Goal: Task Accomplishment & Management: Manage account settings

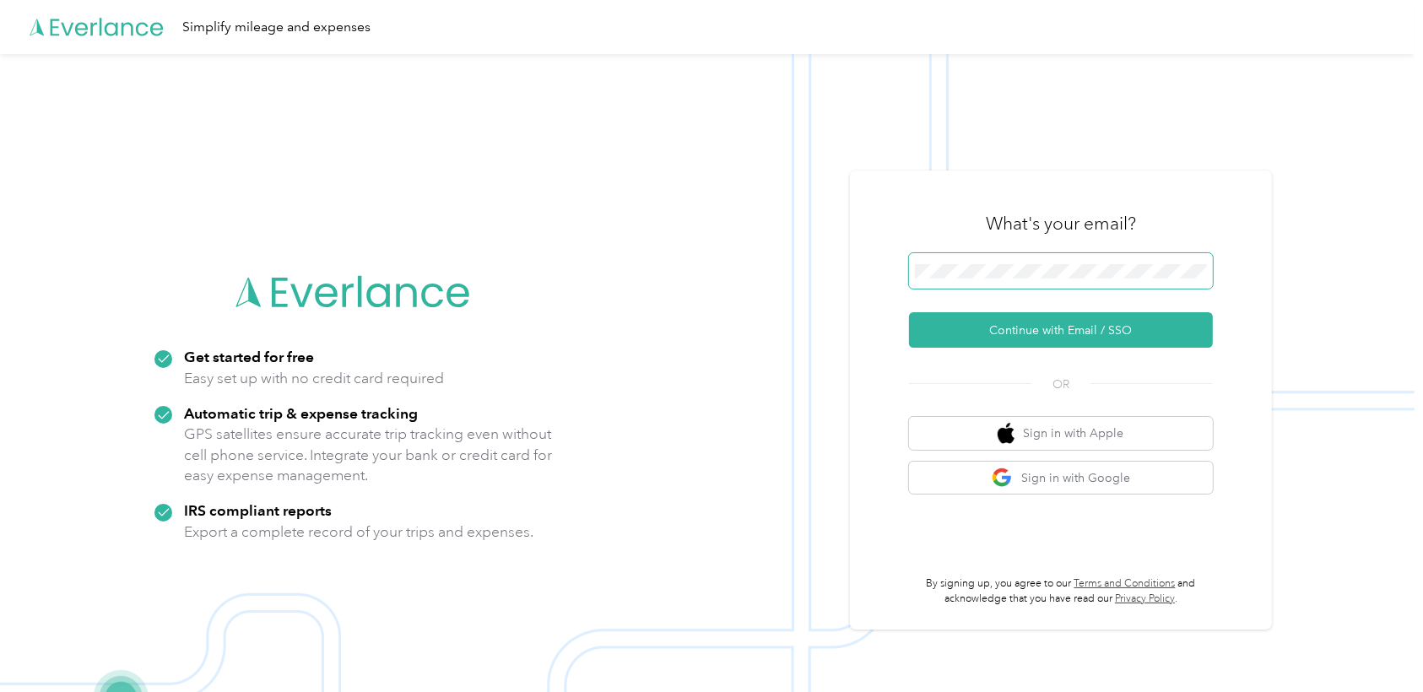
click at [1042, 260] on span at bounding box center [1061, 270] width 304 height 35
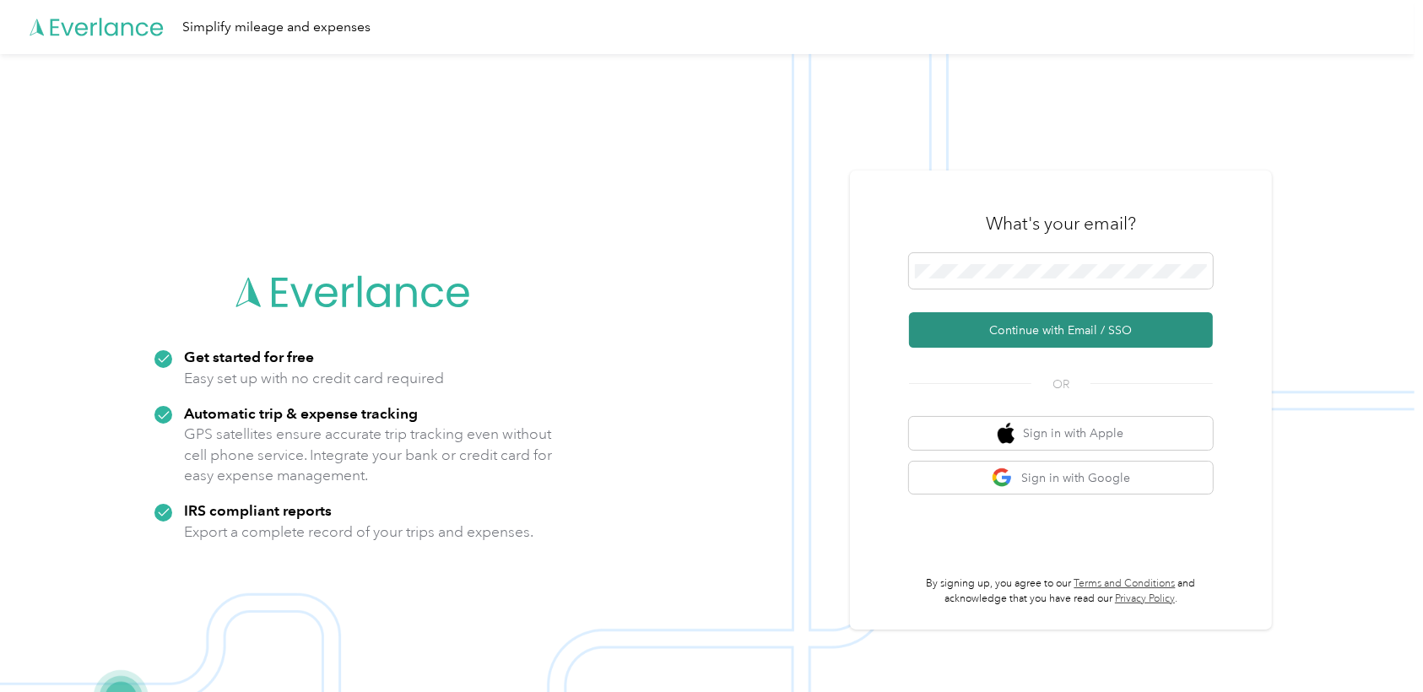
click at [1020, 321] on button "Continue with Email / SSO" at bounding box center [1061, 329] width 304 height 35
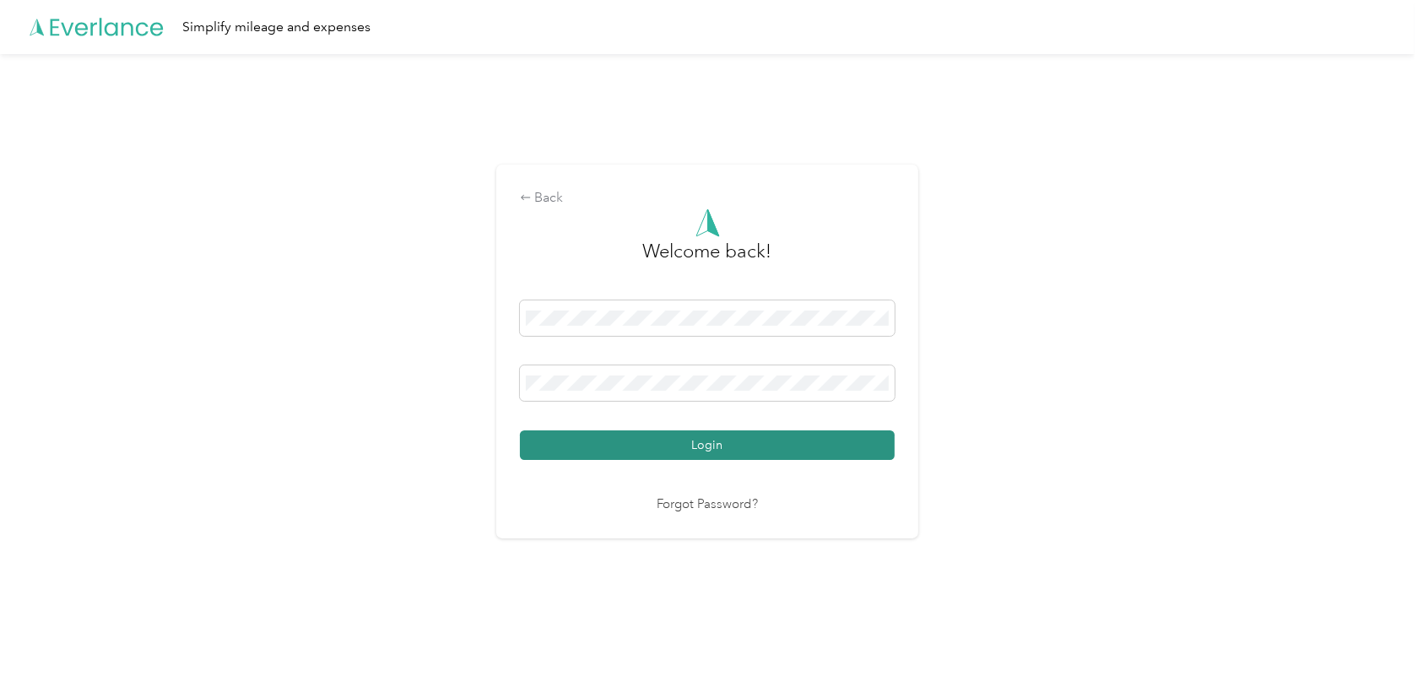
click at [767, 448] on button "Login" at bounding box center [707, 445] width 375 height 30
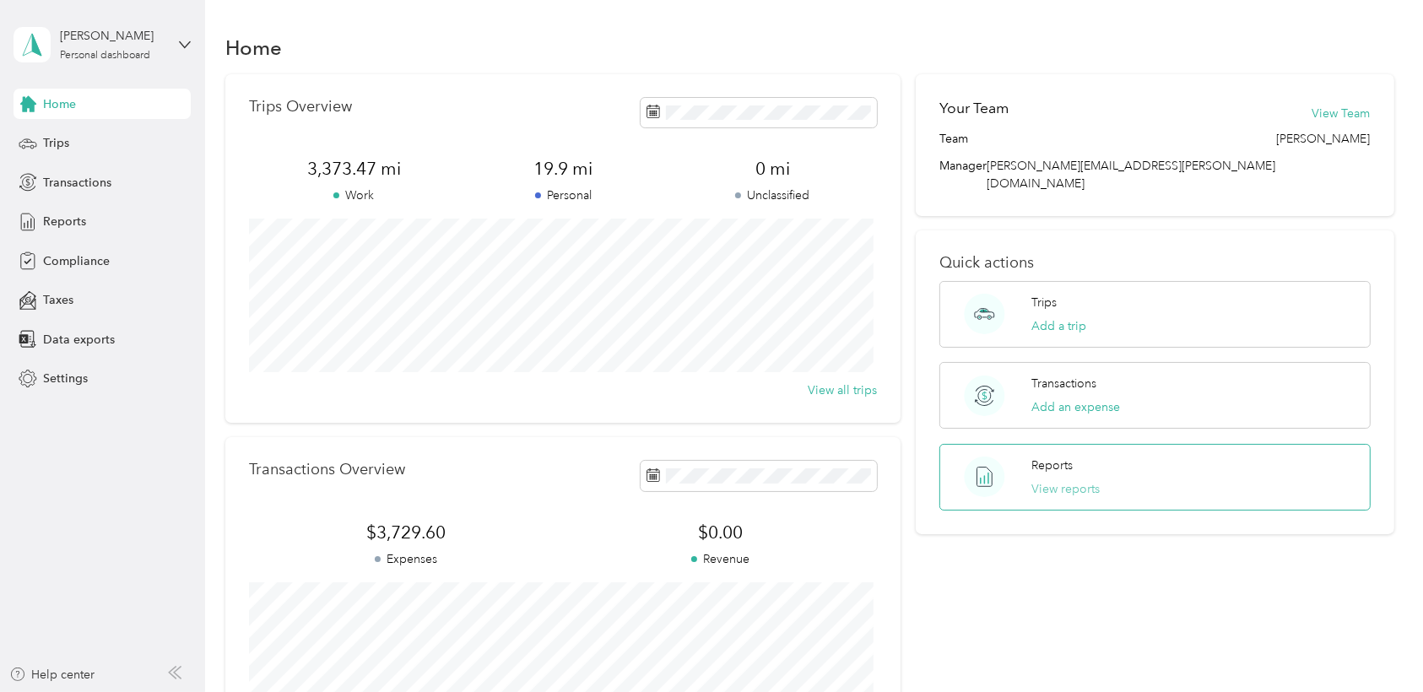
click at [1043, 480] on button "View reports" at bounding box center [1065, 489] width 68 height 18
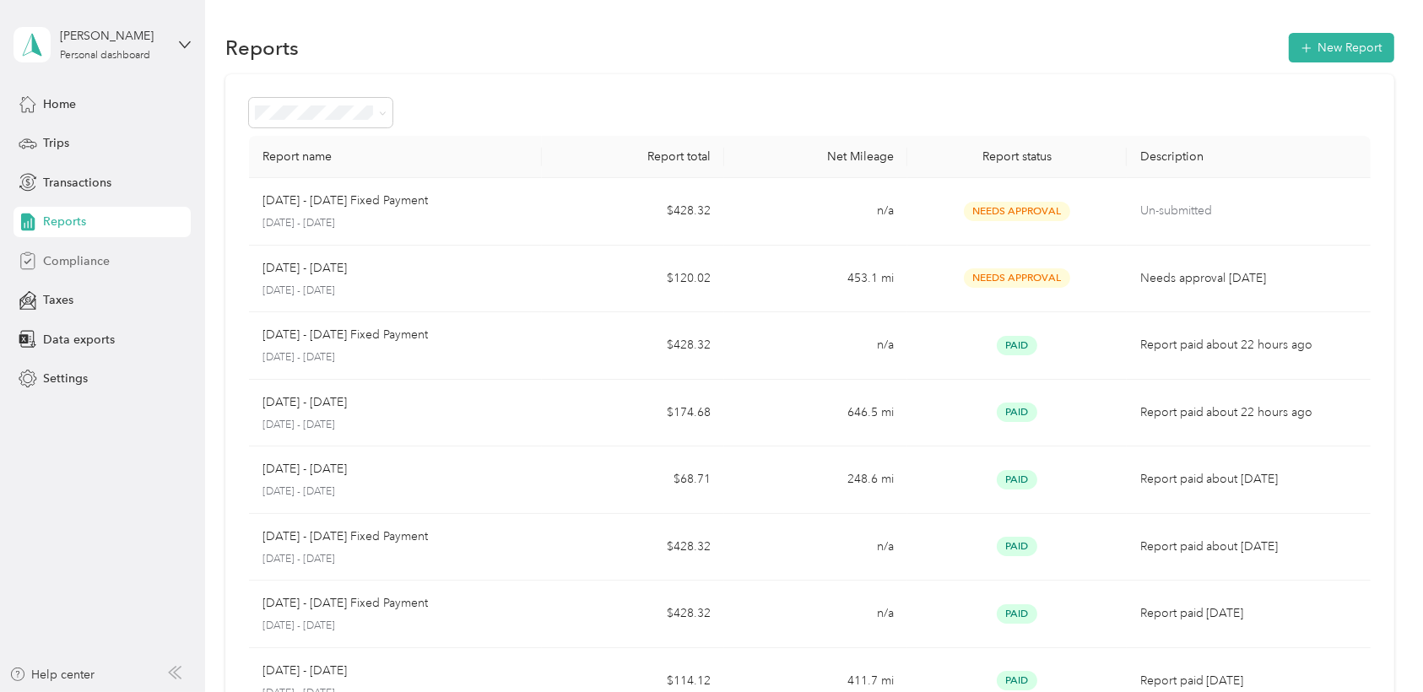
click at [73, 254] on span "Compliance" at bounding box center [76, 261] width 67 height 18
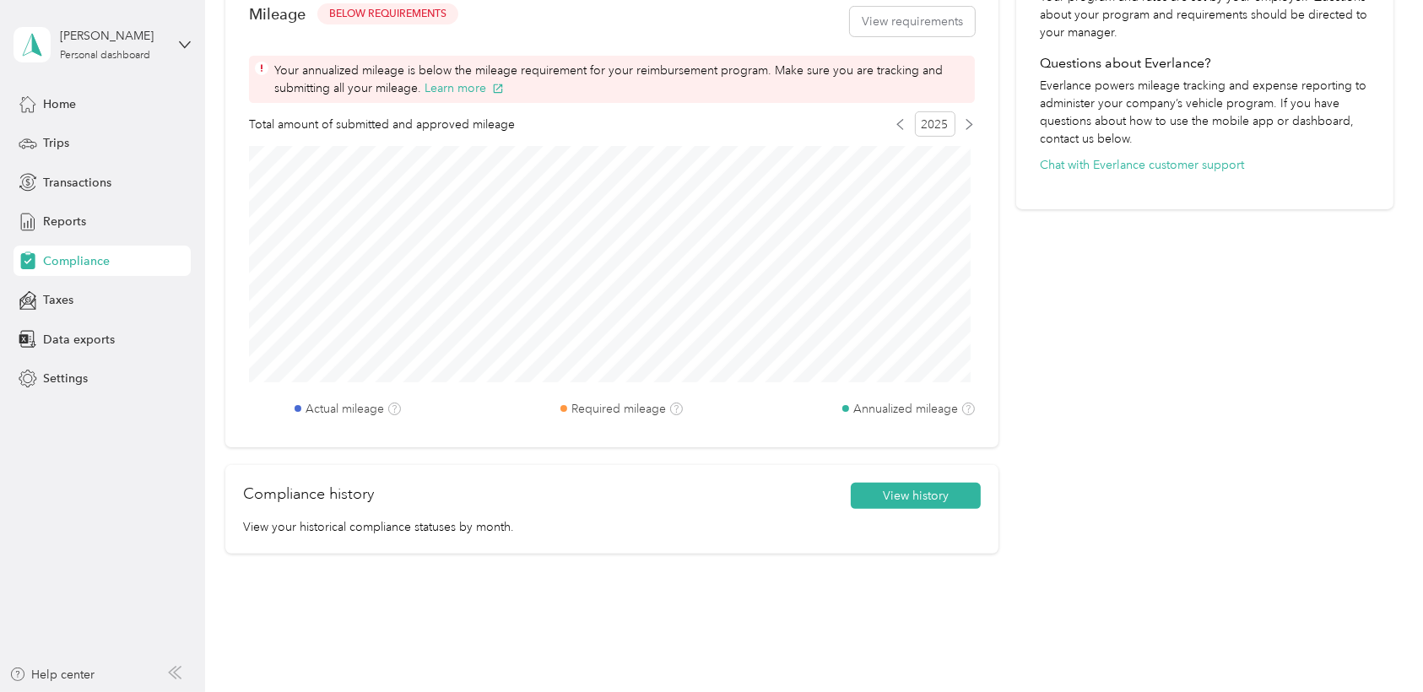
scroll to position [562, 0]
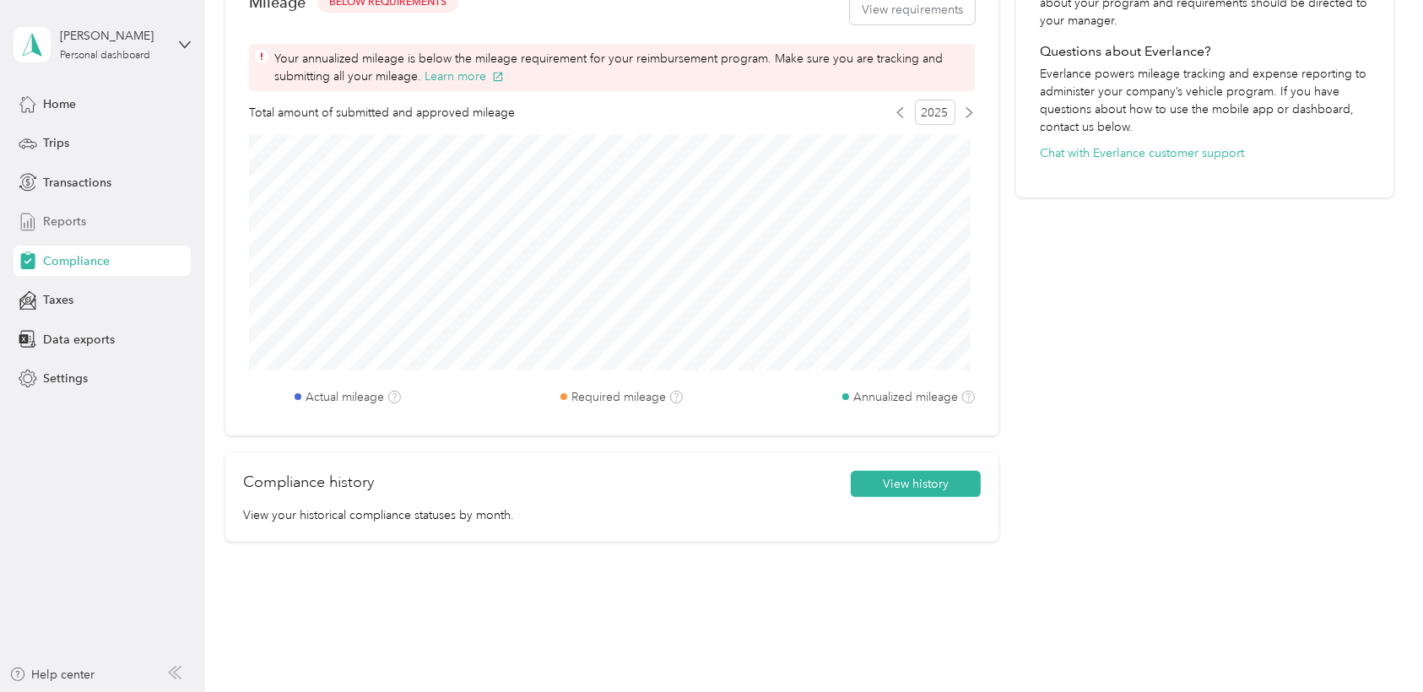
click at [61, 226] on span "Reports" at bounding box center [64, 222] width 43 height 18
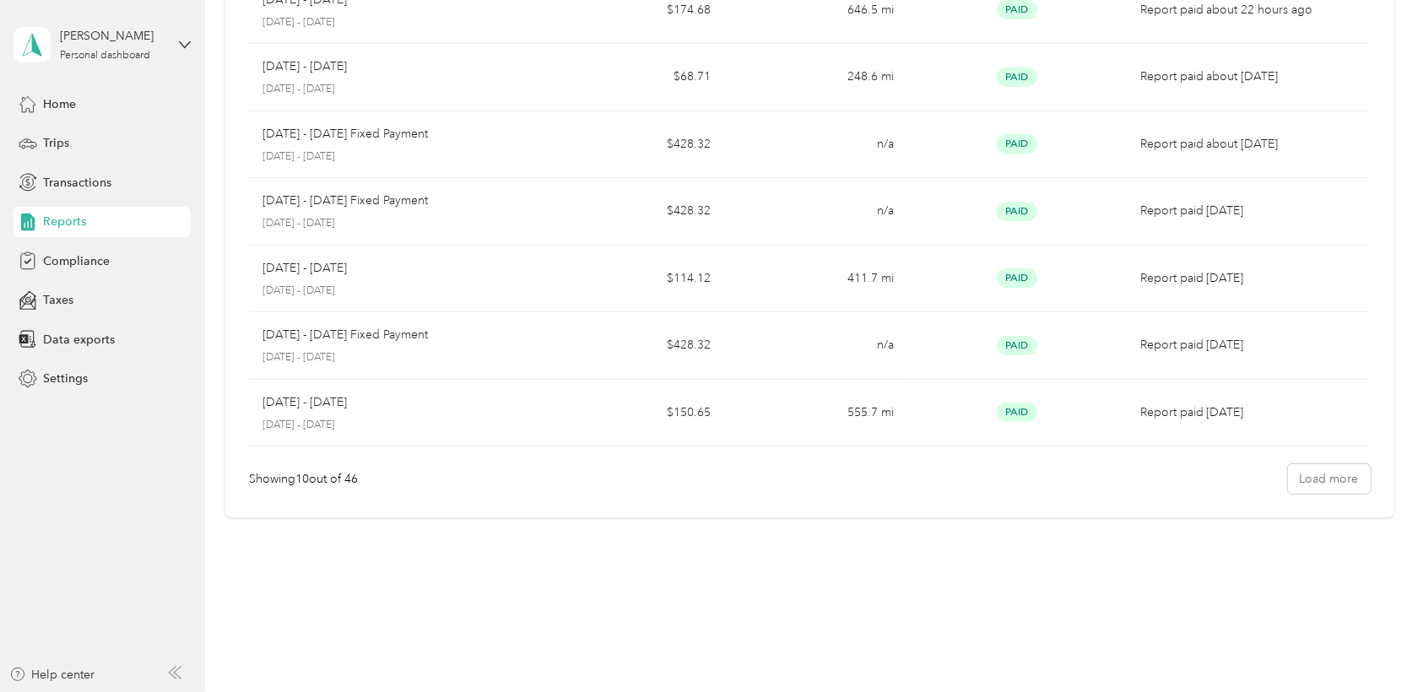
scroll to position [400, 0]
click at [1293, 479] on button "Load more" at bounding box center [1329, 482] width 83 height 30
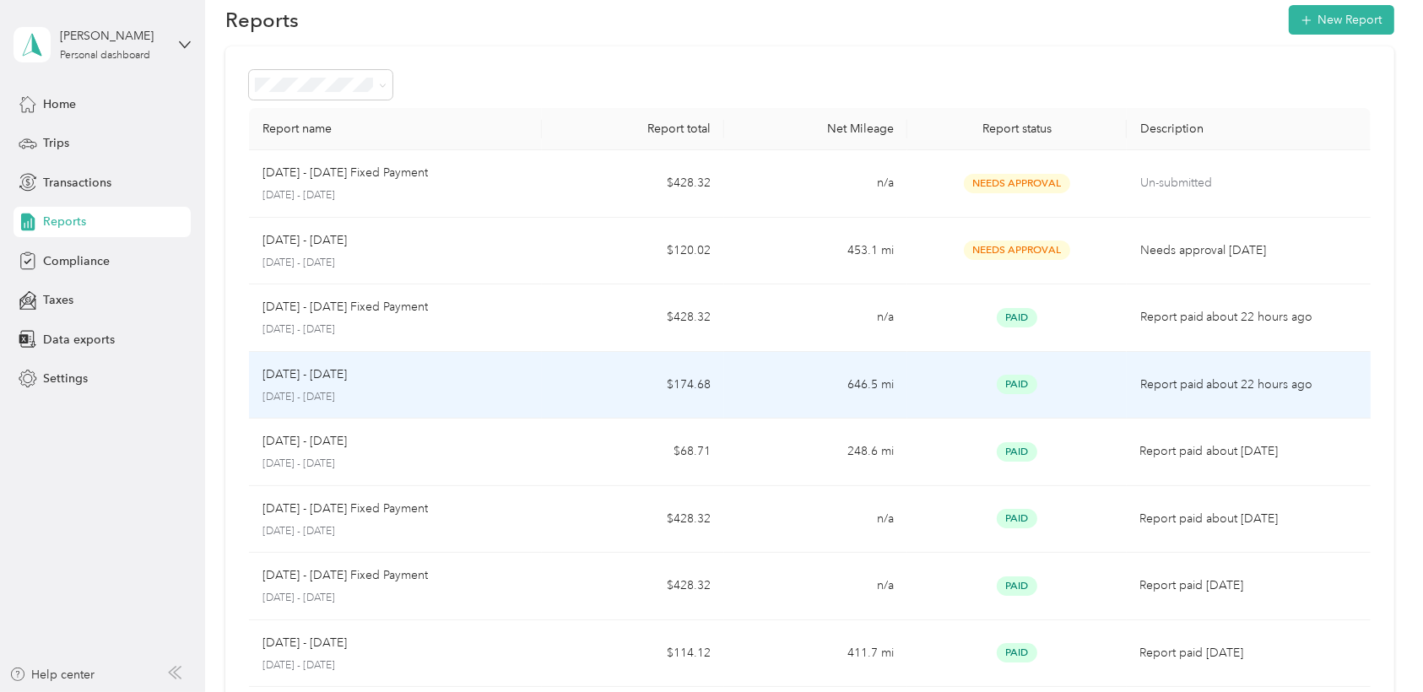
scroll to position [25, 0]
